Goal: Task Accomplishment & Management: Complete application form

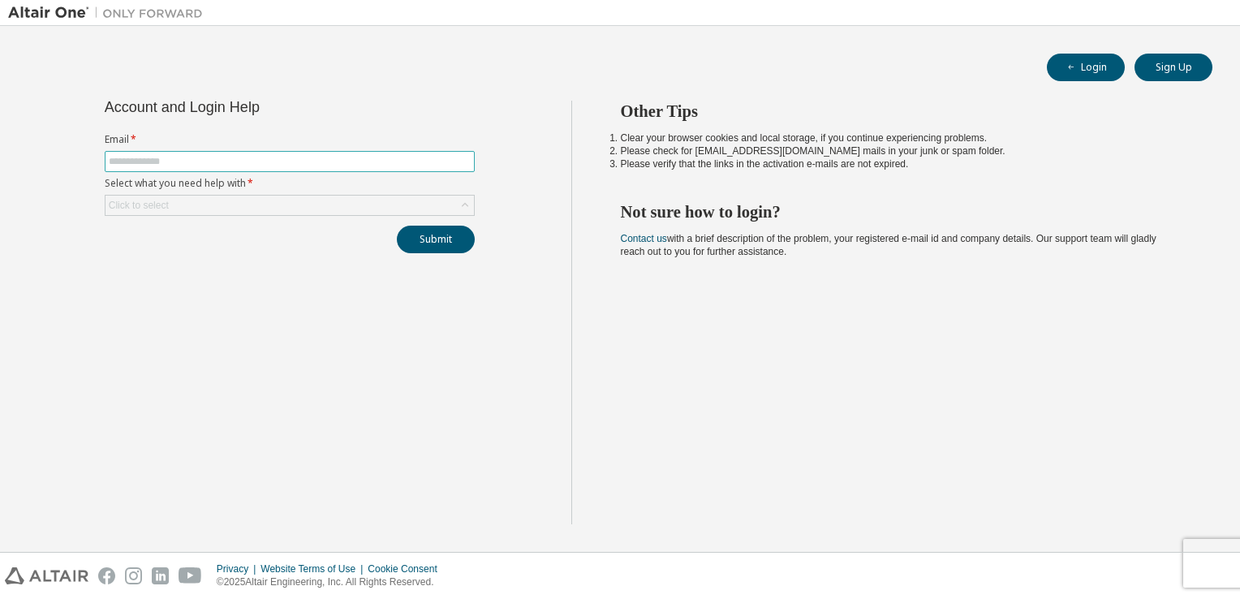
click at [161, 155] on input "text" at bounding box center [290, 161] width 362 height 13
type input "**********"
click at [154, 199] on div "Click to select" at bounding box center [139, 205] width 60 height 13
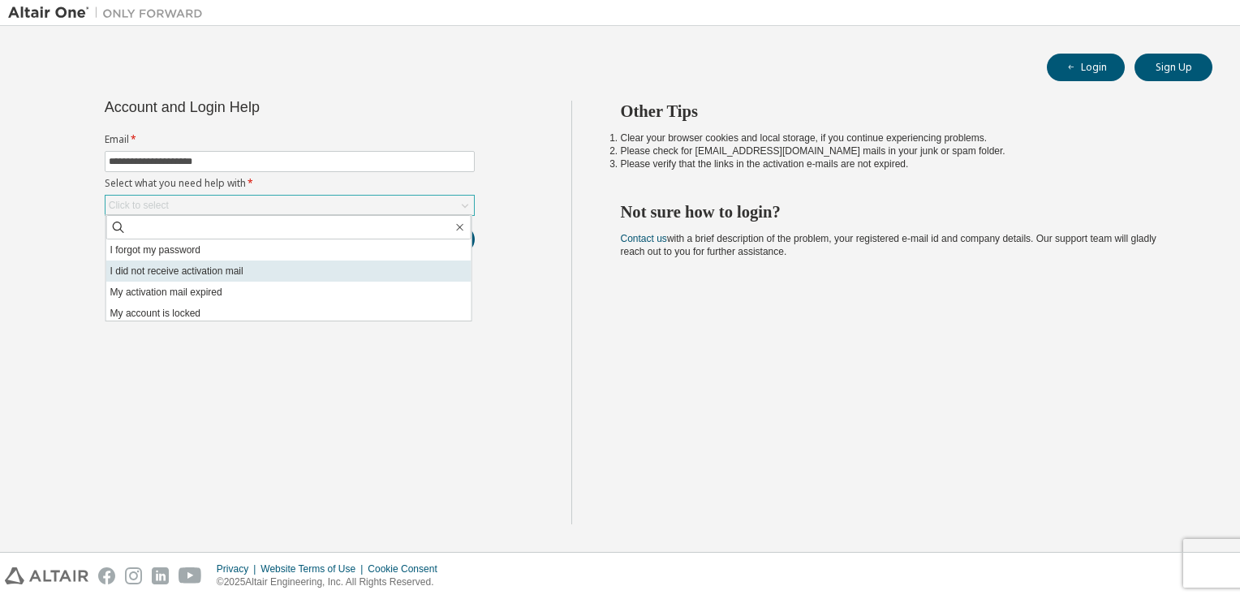
click at [153, 277] on li "I did not receive activation mail" at bounding box center [288, 270] width 365 height 21
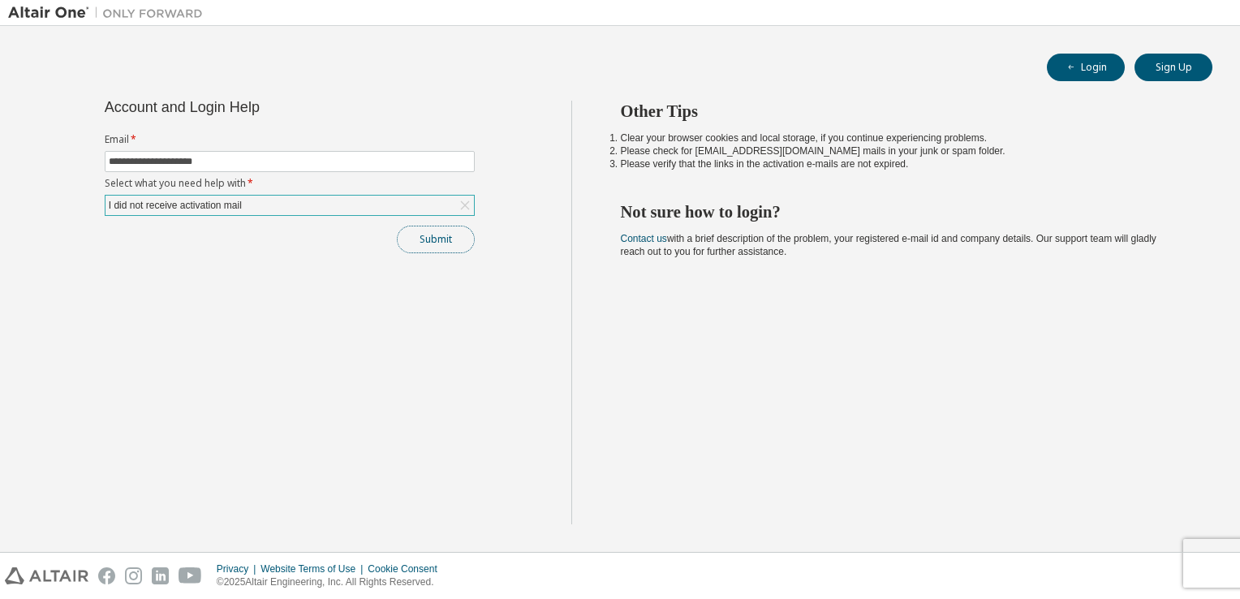
click at [437, 249] on button "Submit" at bounding box center [436, 240] width 78 height 28
click at [432, 232] on button "Submit" at bounding box center [436, 240] width 78 height 28
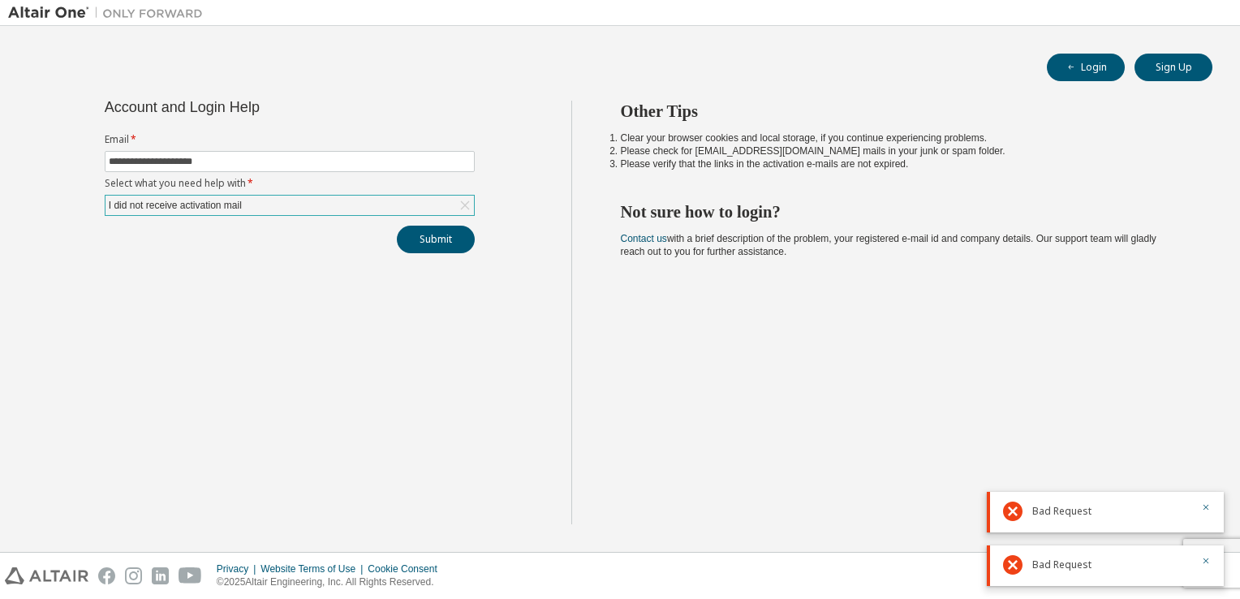
click at [464, 202] on icon at bounding box center [465, 205] width 16 height 16
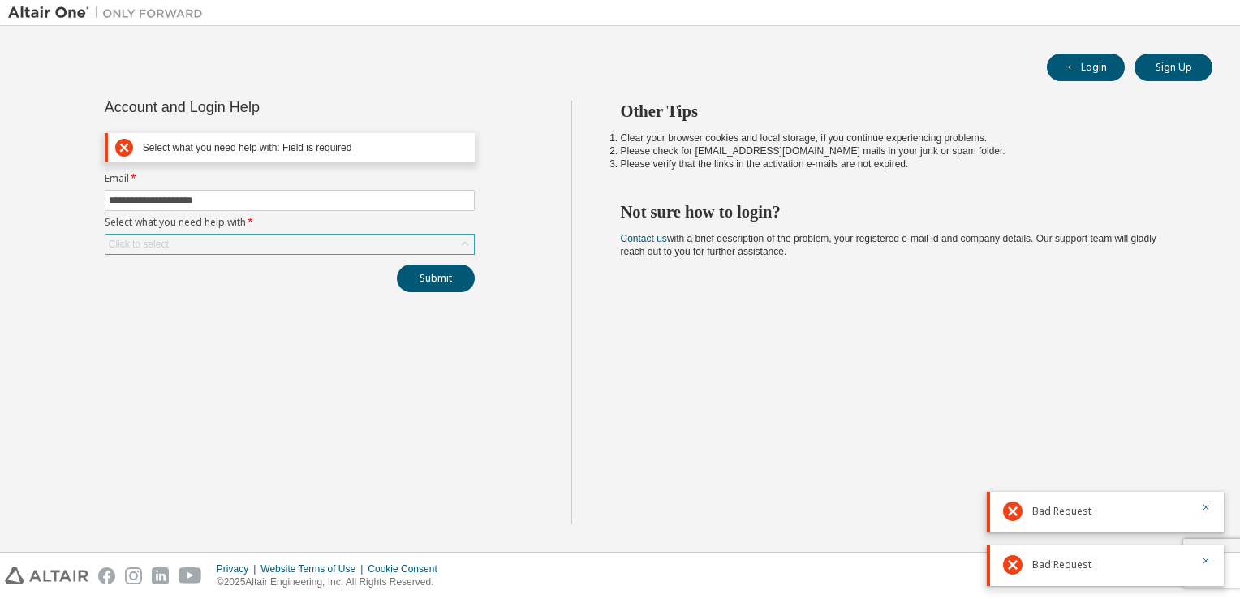
click at [286, 364] on div "**********" at bounding box center [289, 313] width 563 height 424
click at [454, 247] on div "Click to select" at bounding box center [289, 244] width 368 height 19
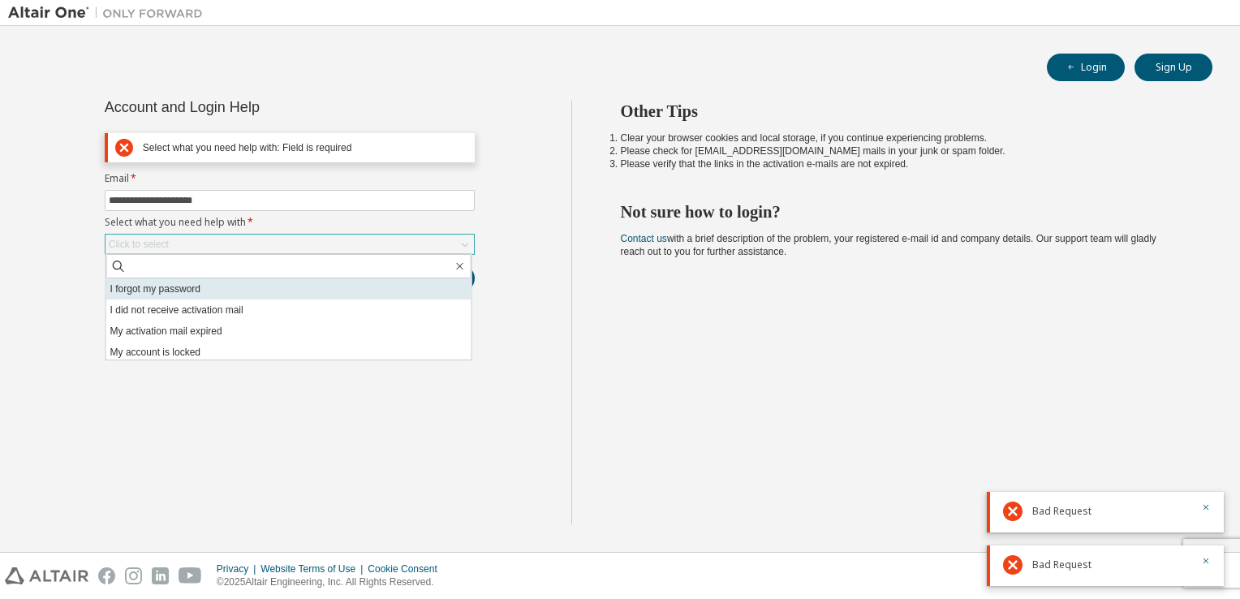
click at [189, 292] on li "I forgot my password" at bounding box center [288, 288] width 365 height 21
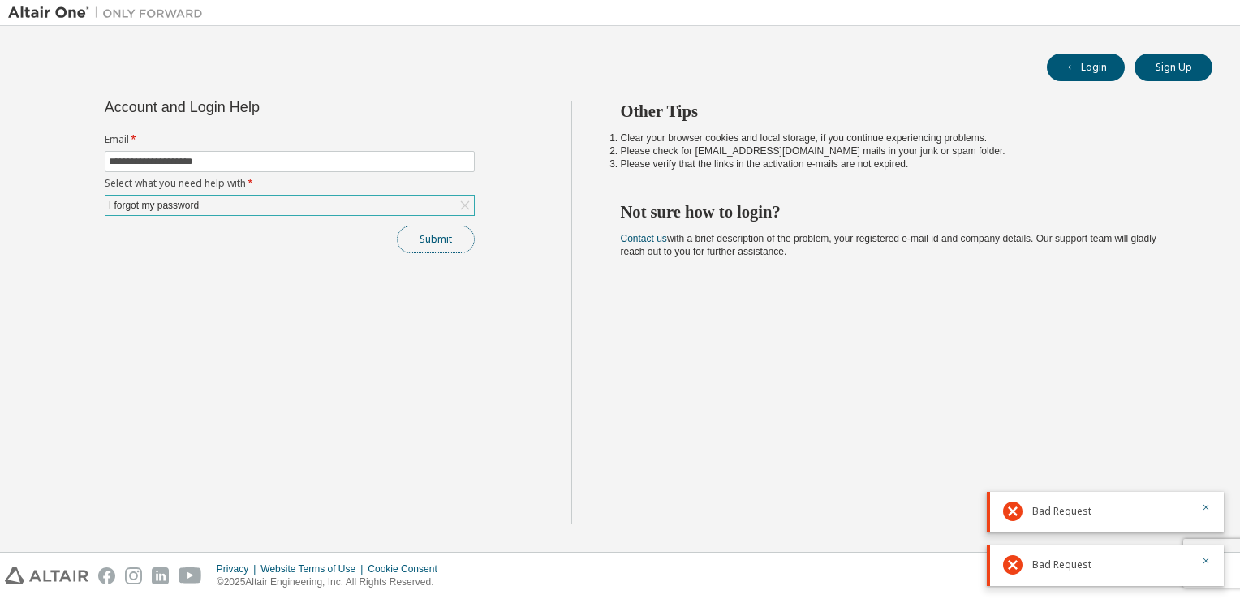
click at [432, 242] on button "Submit" at bounding box center [436, 240] width 78 height 28
click at [623, 239] on link "Contact us" at bounding box center [644, 238] width 46 height 11
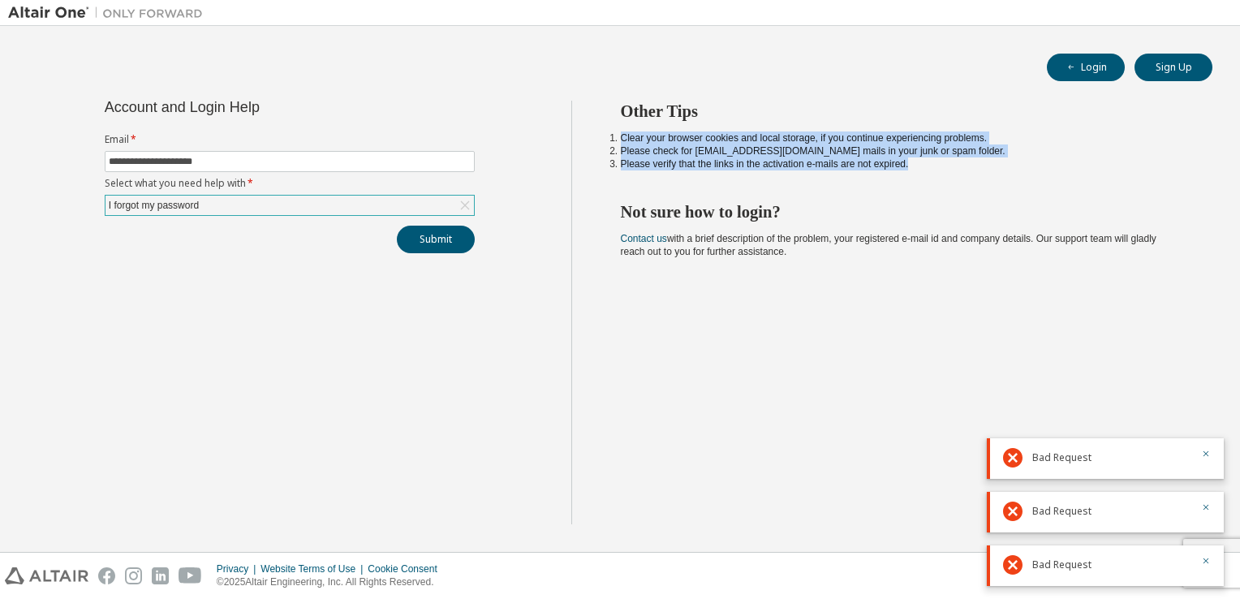
drag, startPoint x: 928, startPoint y: 170, endPoint x: 905, endPoint y: 188, distance: 29.5
click at [932, 177] on div "Other Tips Clear your browser cookies and local storage, if you continue experi…" at bounding box center [901, 313] width 661 height 424
click at [1094, 70] on button "Login" at bounding box center [1086, 68] width 78 height 28
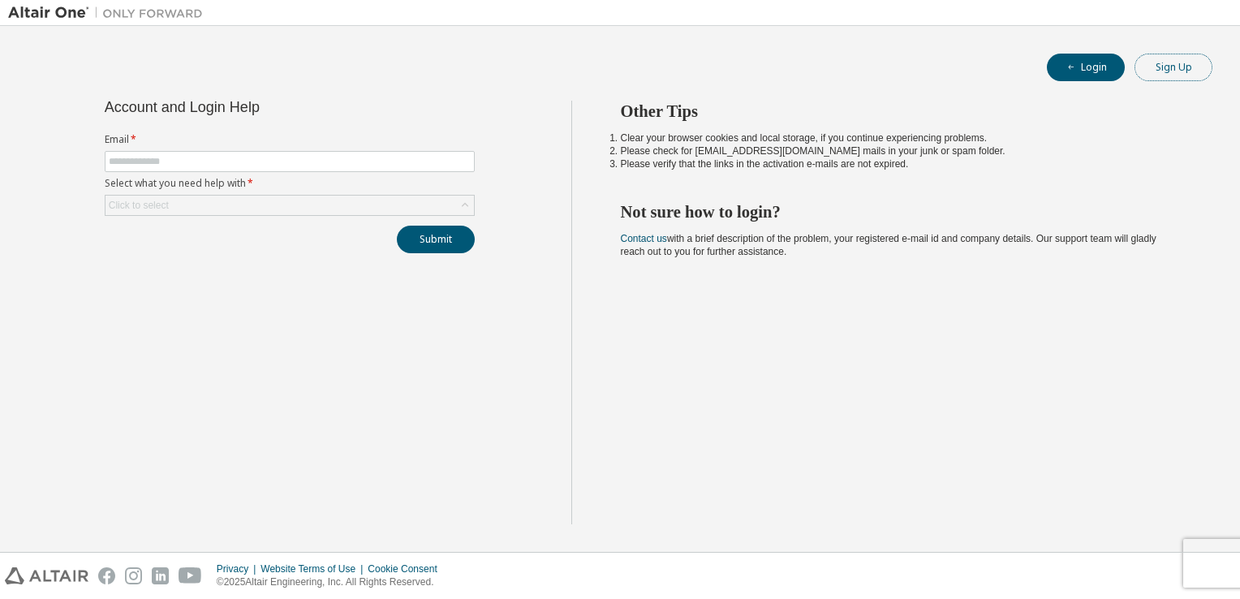
click at [1179, 75] on button "Sign Up" at bounding box center [1173, 68] width 78 height 28
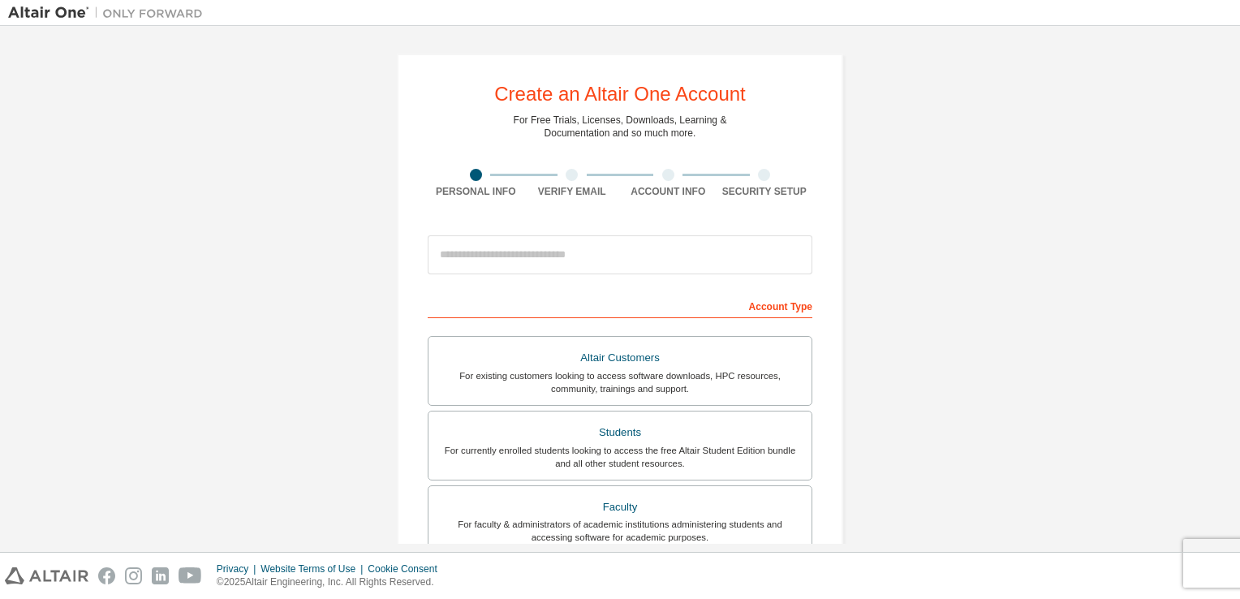
drag, startPoint x: 1239, startPoint y: 93, endPoint x: 1242, endPoint y: 122, distance: 29.4
click at [1239, 122] on html "Create an Altair One Account For Free Trials, Licenses, Downloads, Learning & D…" at bounding box center [620, 299] width 1240 height 599
click at [569, 174] on div at bounding box center [572, 175] width 12 height 12
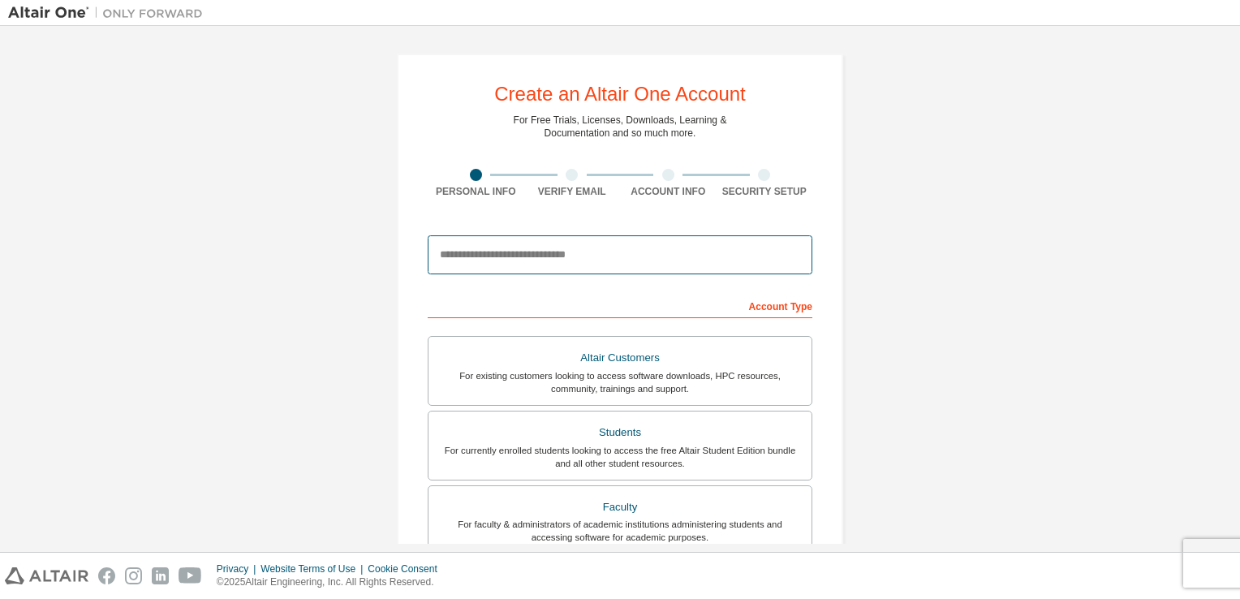
click at [571, 252] on input "email" at bounding box center [620, 254] width 385 height 39
type input "**********"
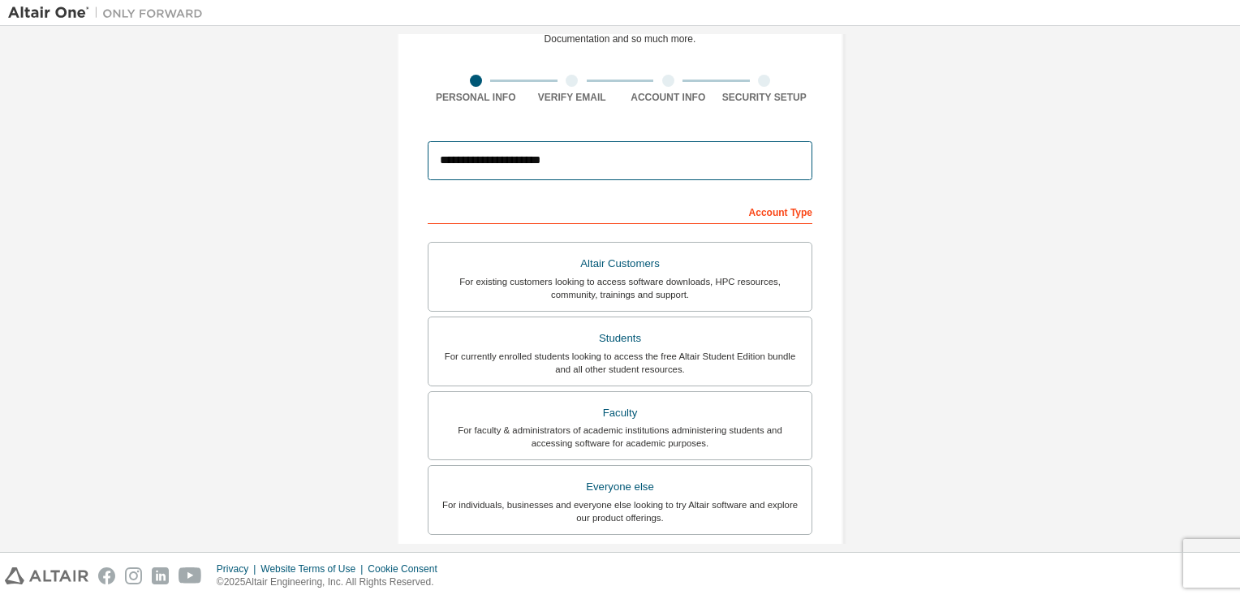
scroll to position [94, 0]
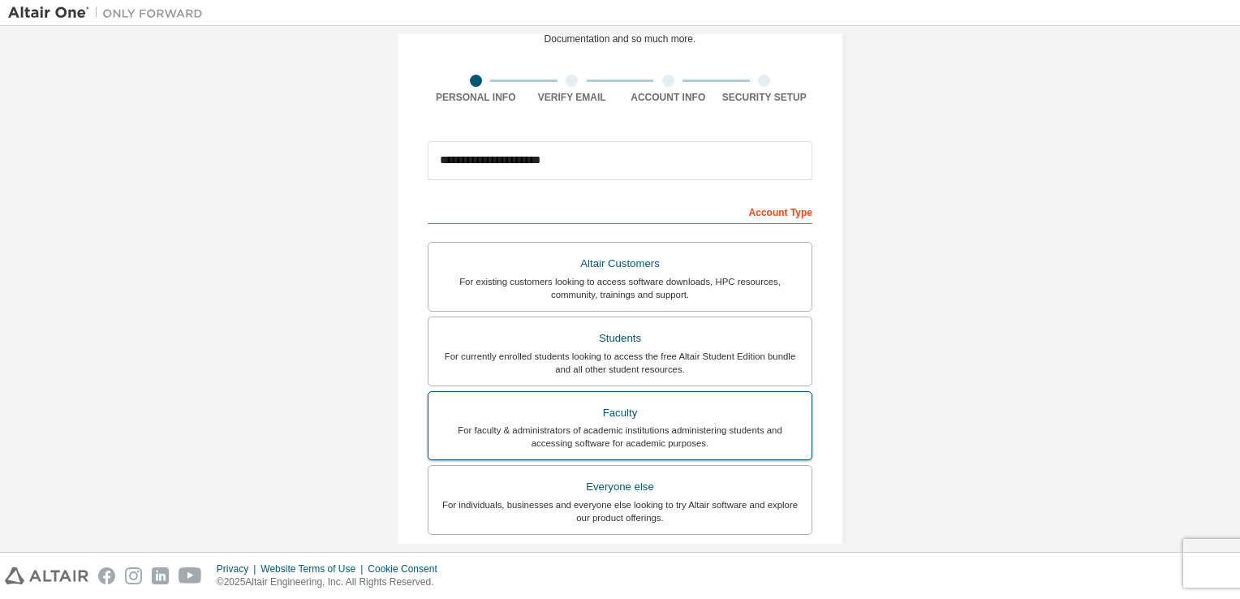
click at [633, 424] on div "For faculty & administrators of academic institutions administering students an…" at bounding box center [620, 437] width 364 height 26
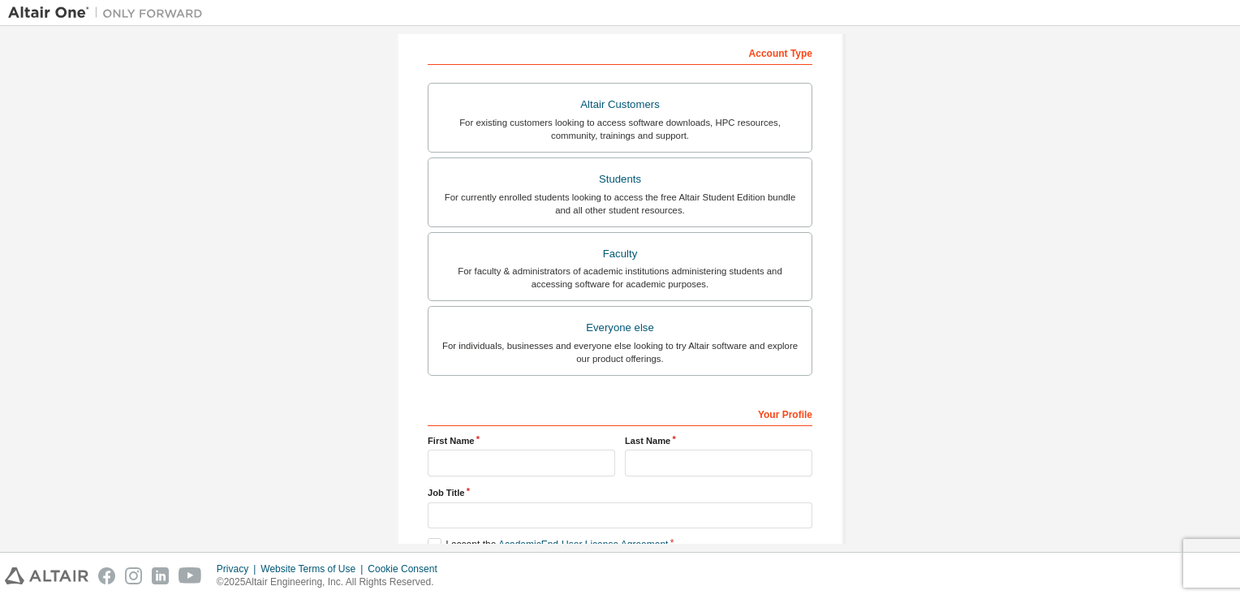
scroll to position [346, 0]
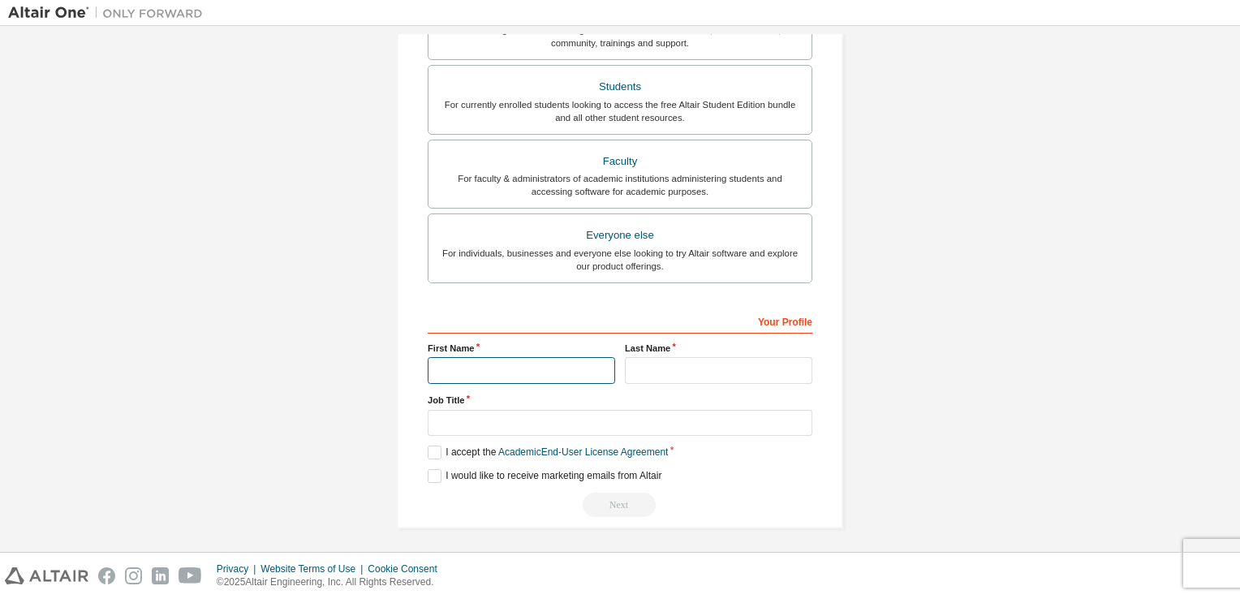
click at [568, 371] on input "text" at bounding box center [521, 370] width 187 height 27
type input "*****"
type input "******"
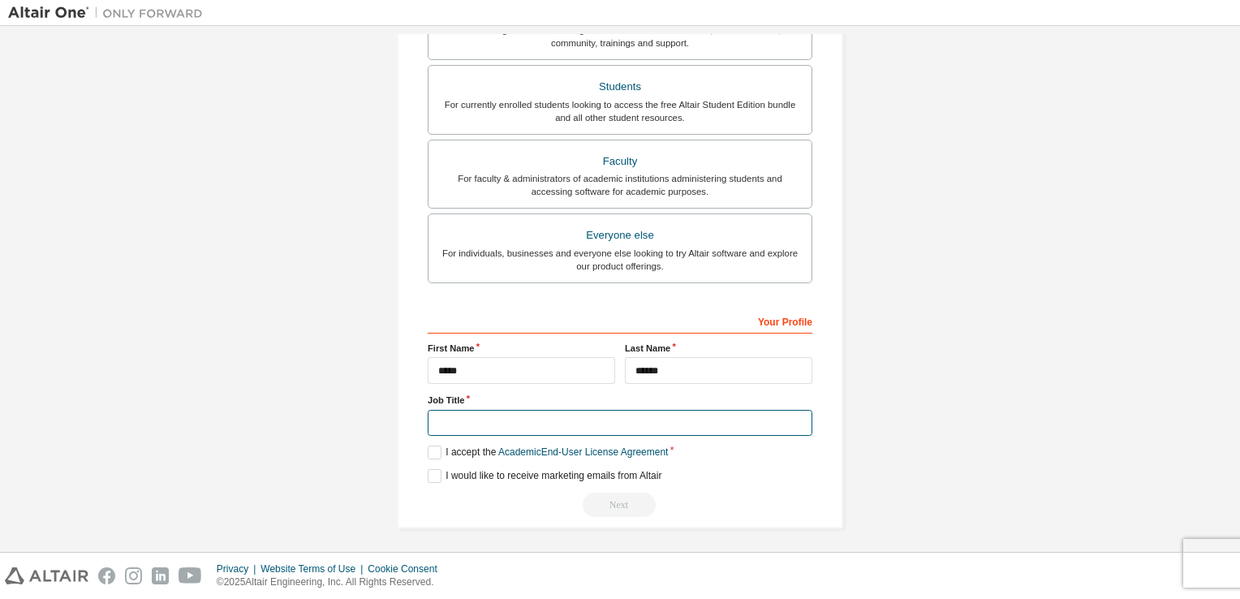
click at [589, 432] on input "text" at bounding box center [620, 423] width 385 height 27
click at [338, 441] on div "**********" at bounding box center [620, 117] width 1224 height 859
click at [433, 426] on input "text" at bounding box center [620, 423] width 385 height 27
type input "**********"
click at [484, 450] on label "I accept the Academic End-User License Agreement" at bounding box center [548, 452] width 240 height 14
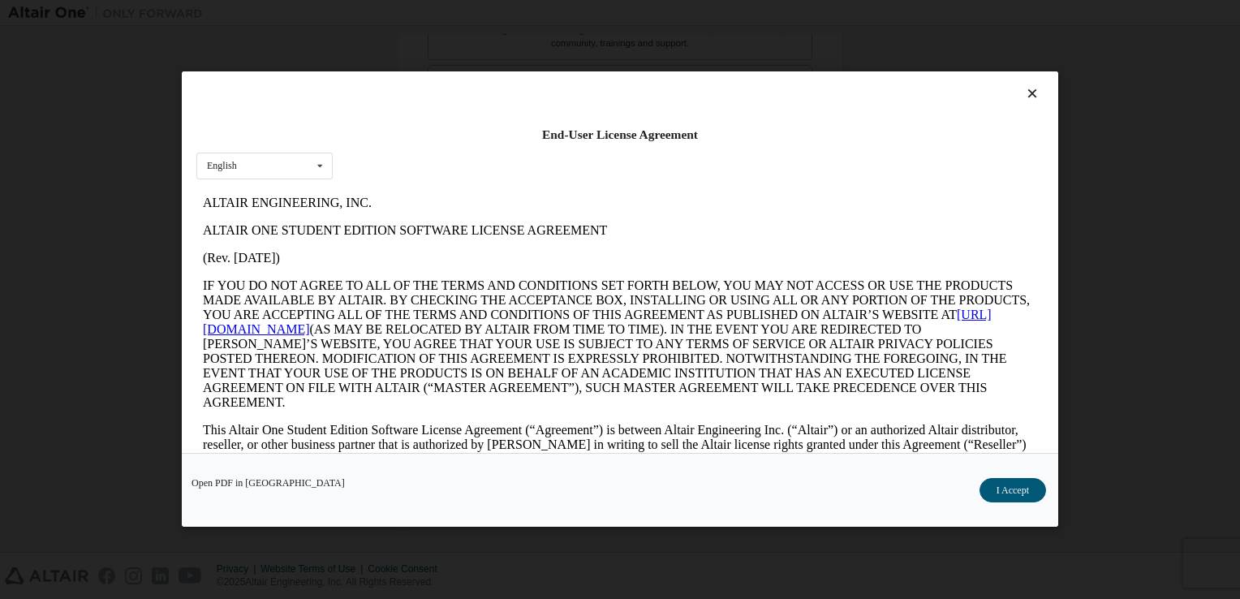
scroll to position [0, 0]
click at [1024, 94] on icon at bounding box center [1032, 94] width 17 height 15
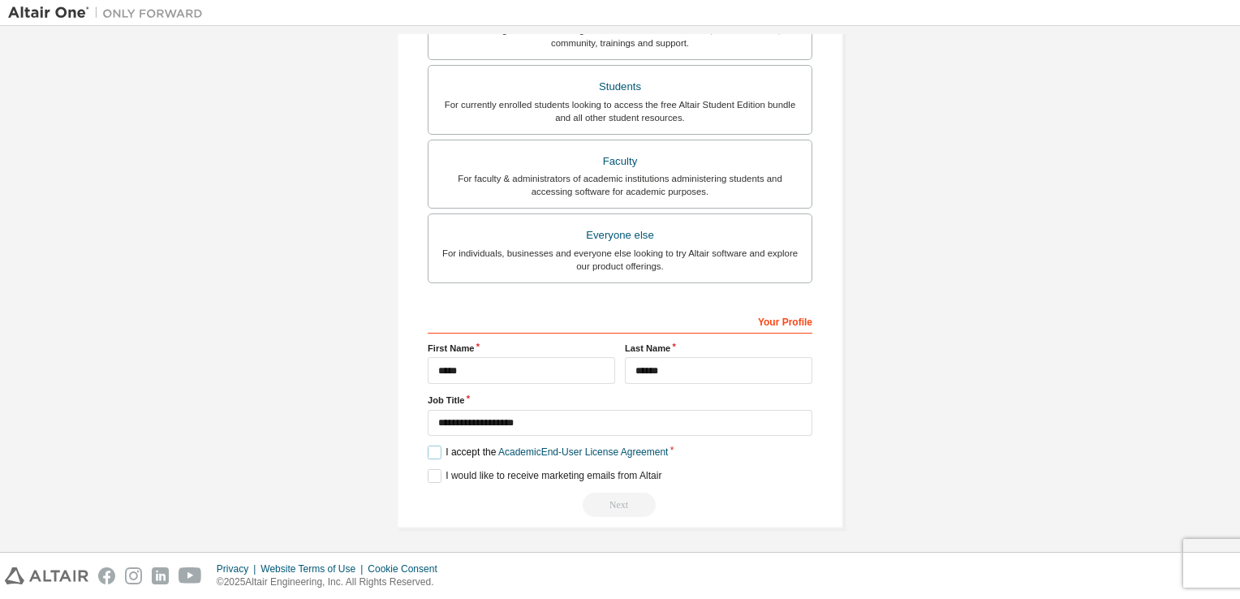
click at [439, 454] on label "I accept the Academic End-User License Agreement" at bounding box center [548, 452] width 240 height 14
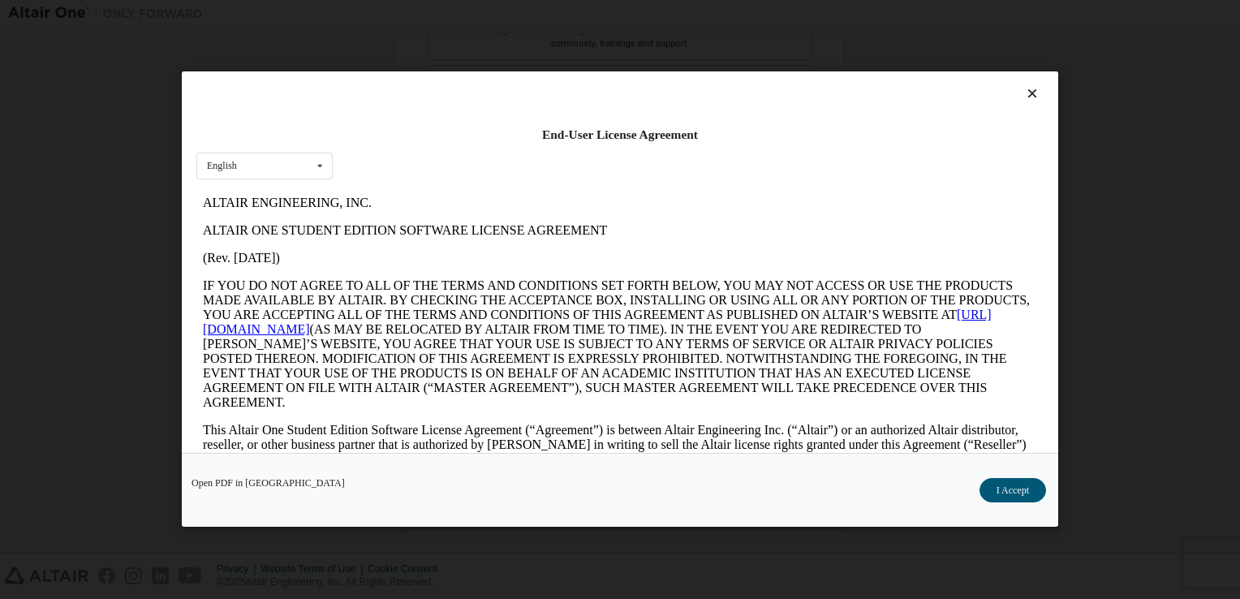
scroll to position [23, 0]
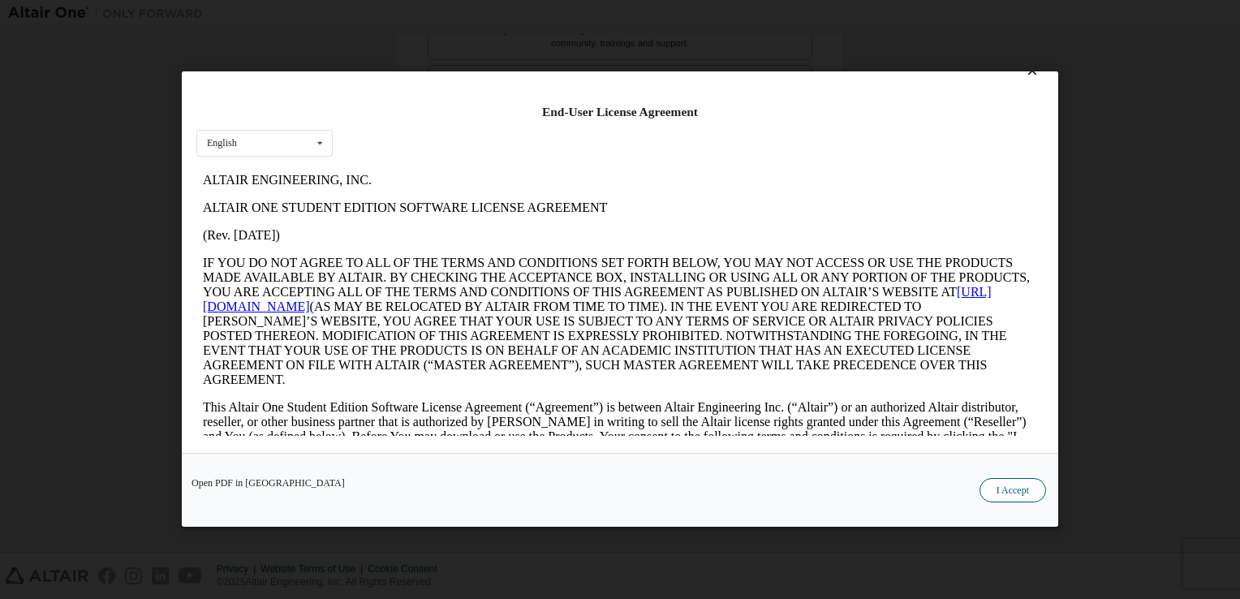
click at [1002, 497] on button "I Accept" at bounding box center [1012, 491] width 67 height 24
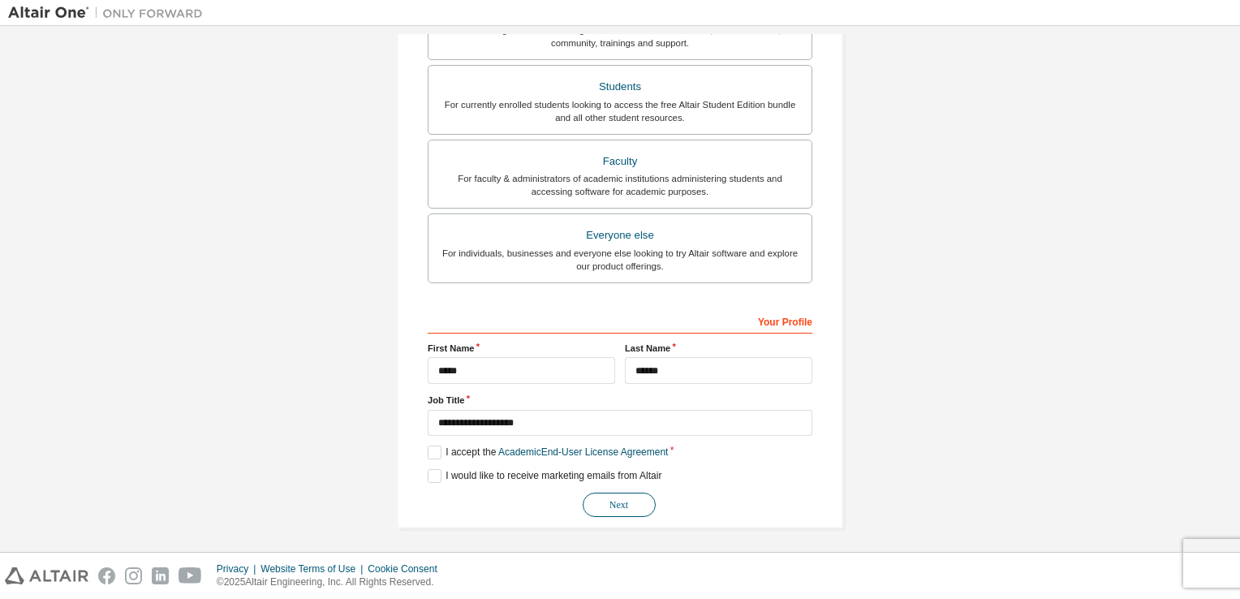
click at [600, 510] on button "Next" at bounding box center [619, 505] width 73 height 24
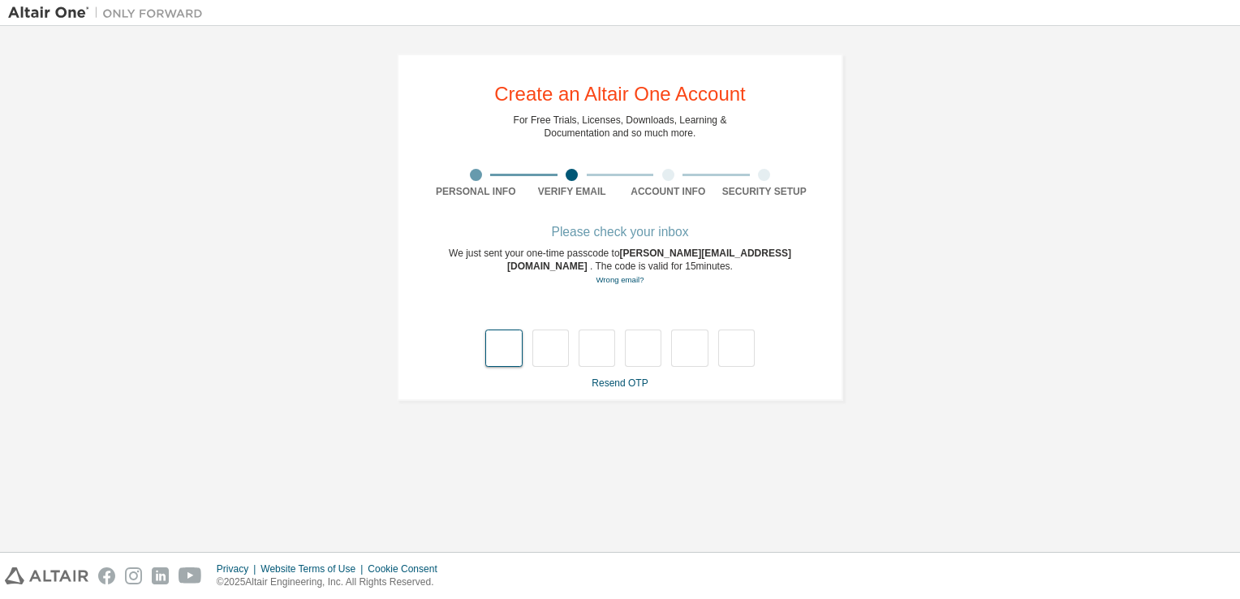
click at [513, 333] on input "text" at bounding box center [503, 347] width 37 height 37
type input "*"
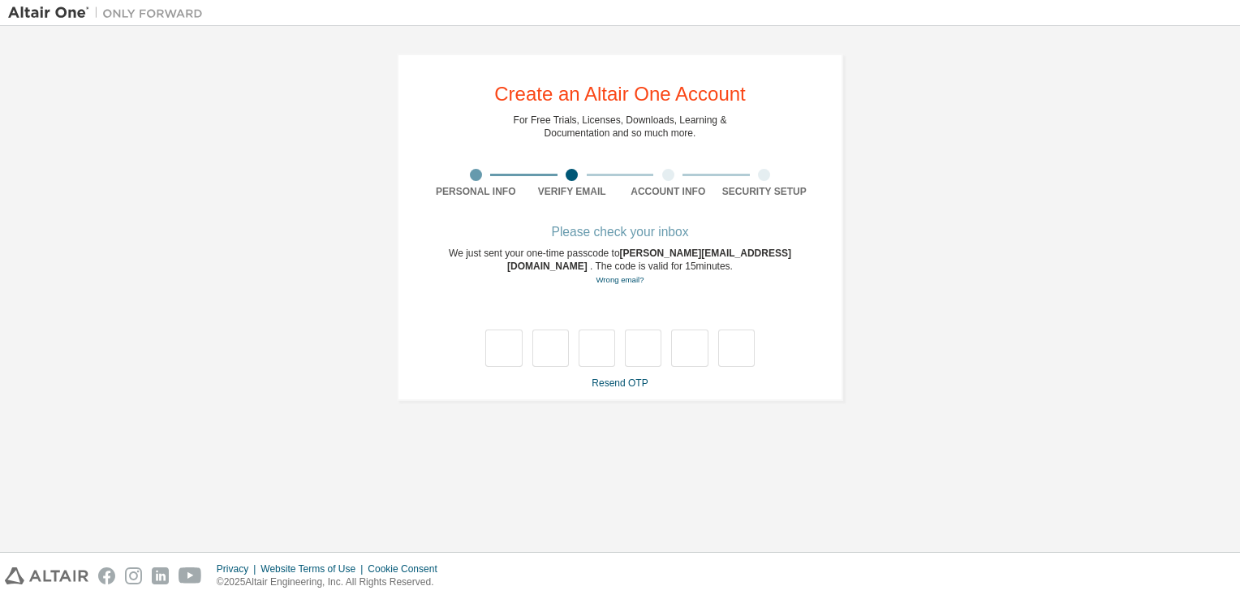
type input "*"
